Goal: Navigation & Orientation: Understand site structure

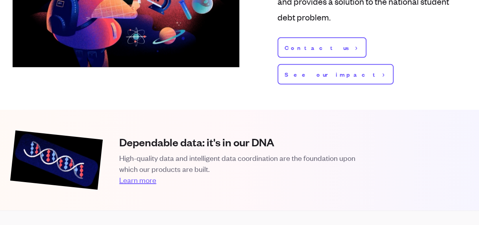
scroll to position [1004, 0]
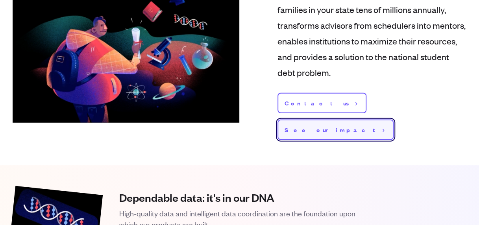
click at [360, 120] on link "See our impact" at bounding box center [335, 130] width 116 height 20
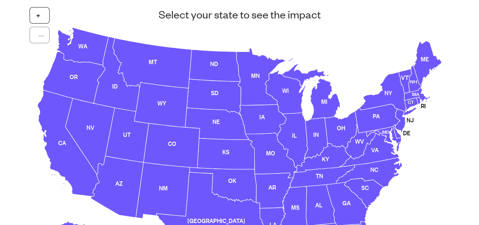
scroll to position [236, 0]
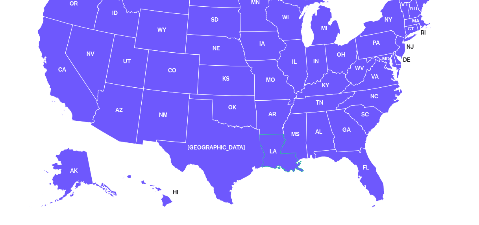
click at [273, 153] on use at bounding box center [282, 153] width 44 height 38
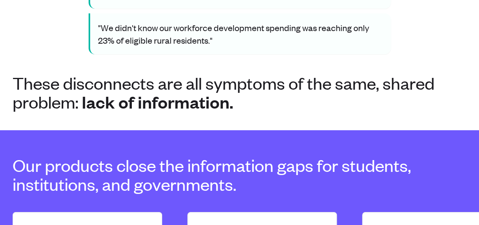
scroll to position [944, 0]
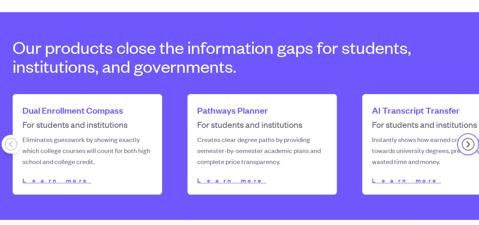
click at [464, 144] on button "Scroll right" at bounding box center [467, 144] width 19 height 19
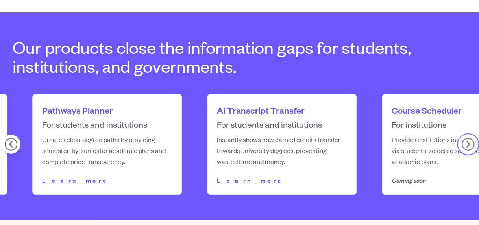
scroll to position [0, 157]
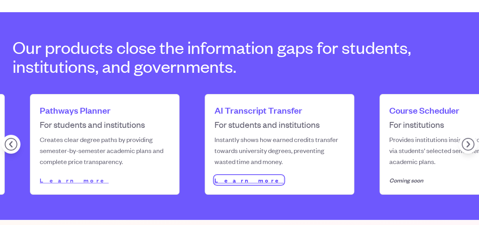
click at [222, 178] on link "Learn more" at bounding box center [248, 180] width 69 height 8
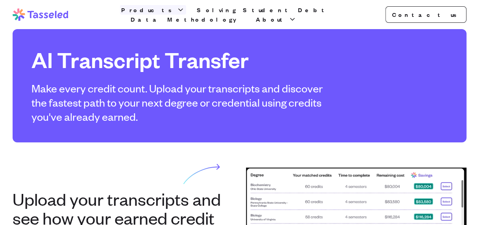
click at [154, 12] on span "Products" at bounding box center [147, 9] width 53 height 9
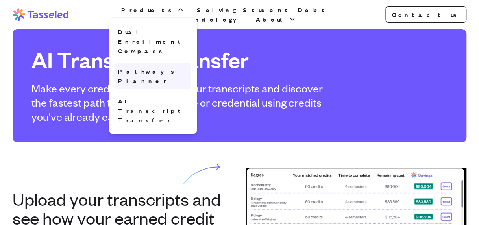
click at [142, 63] on link "Pathways Planner" at bounding box center [153, 75] width 76 height 25
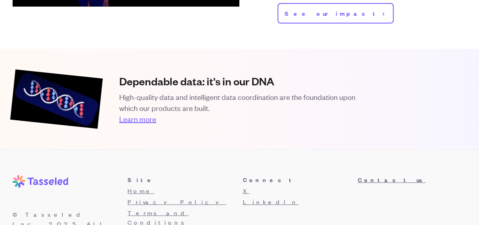
scroll to position [1091, 0]
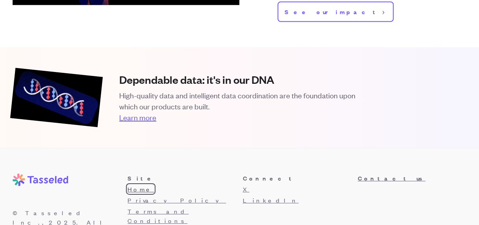
click at [135, 185] on link "Home" at bounding box center [140, 189] width 26 height 8
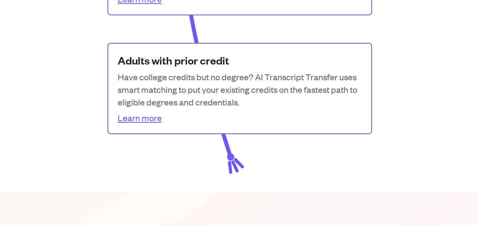
scroll to position [1219, 0]
click at [143, 116] on link "Learn more" at bounding box center [140, 117] width 44 height 13
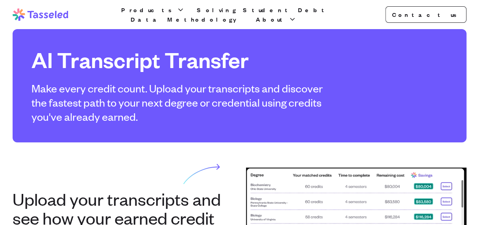
click at [39, 13] on icon at bounding box center [41, 14] width 56 height 13
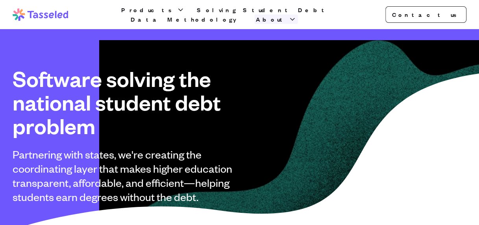
click at [286, 15] on span "About" at bounding box center [271, 19] width 31 height 9
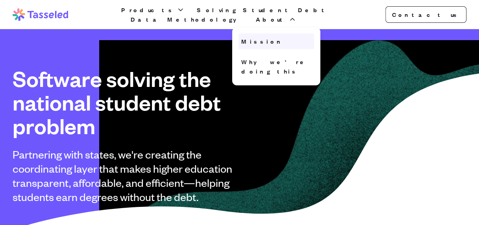
click at [301, 35] on link "Mission" at bounding box center [276, 41] width 76 height 16
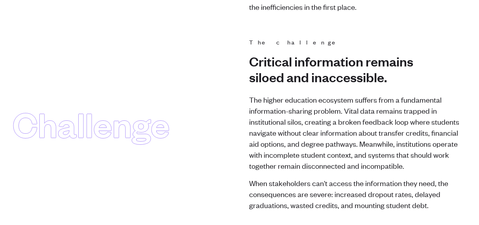
scroll to position [79, 0]
